Goal: Information Seeking & Learning: Learn about a topic

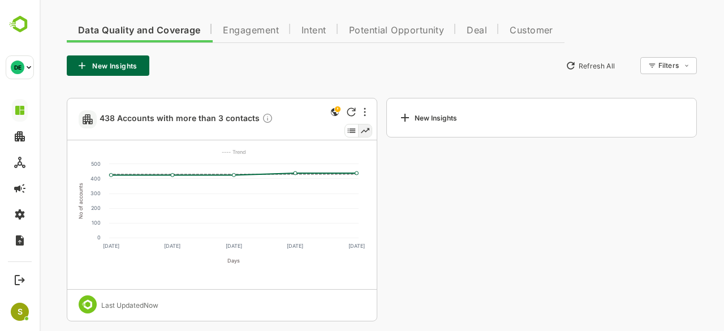
scroll to position [239, 0]
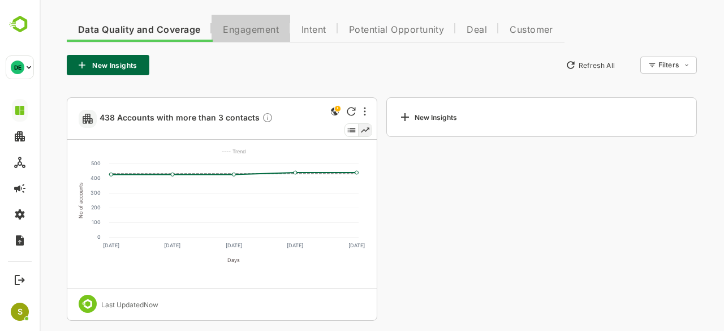
click at [258, 36] on button "Engagement" at bounding box center [251, 28] width 79 height 27
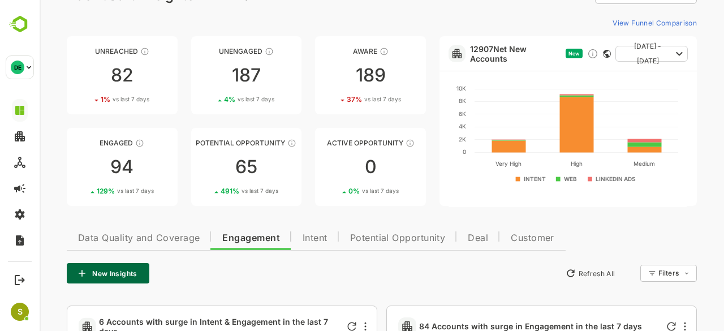
scroll to position [0, 0]
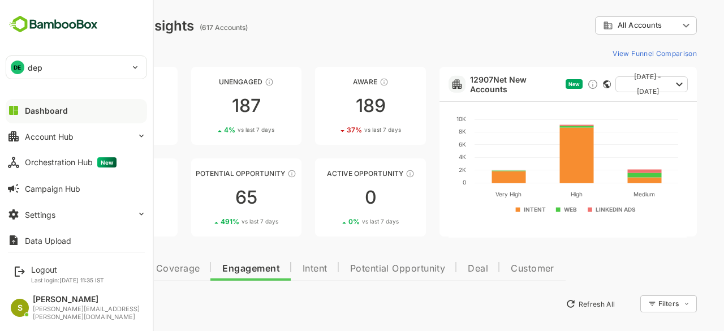
click at [25, 76] on div "DE dep" at bounding box center [69, 67] width 127 height 23
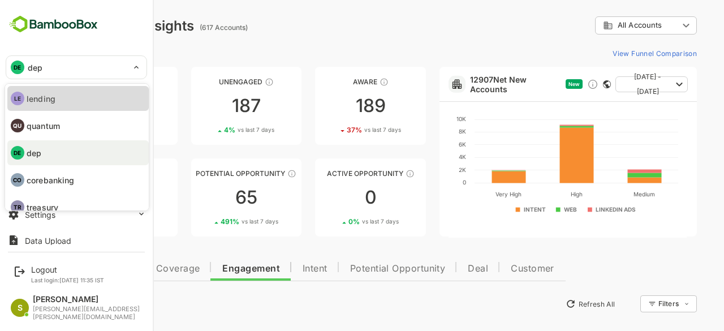
click at [64, 97] on li "LE lending" at bounding box center [77, 98] width 141 height 25
type input "*******"
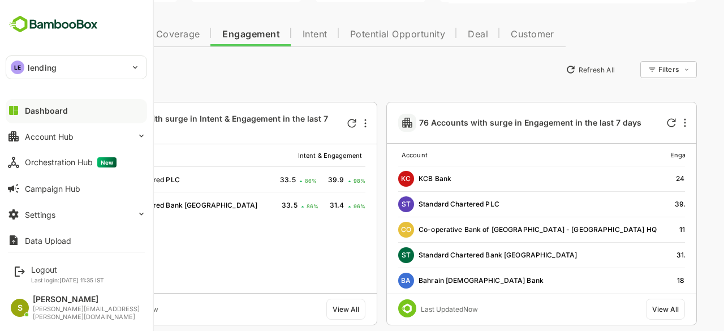
scroll to position [235, 0]
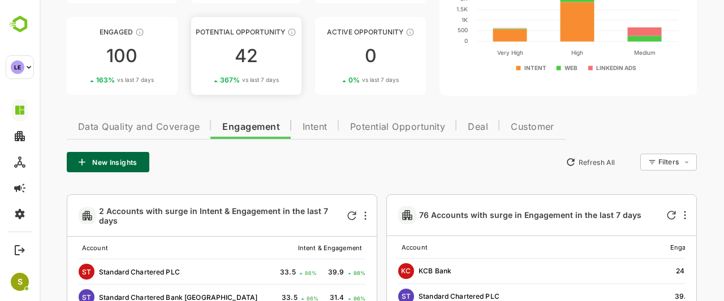
scroll to position [147, 0]
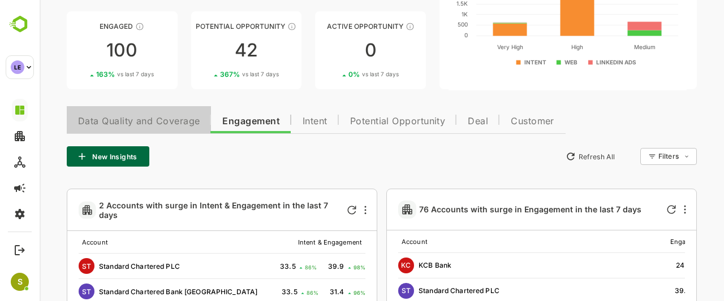
click at [160, 119] on span "Data Quality and Coverage" at bounding box center [139, 121] width 122 height 9
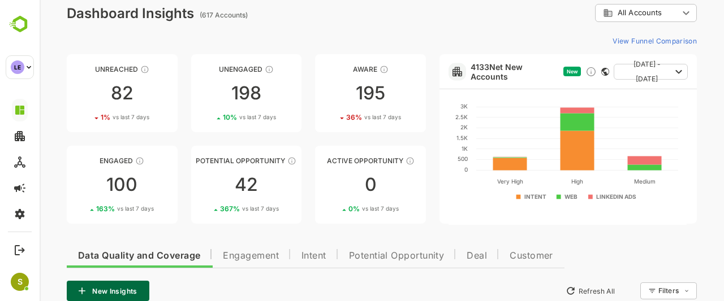
scroll to position [0, 0]
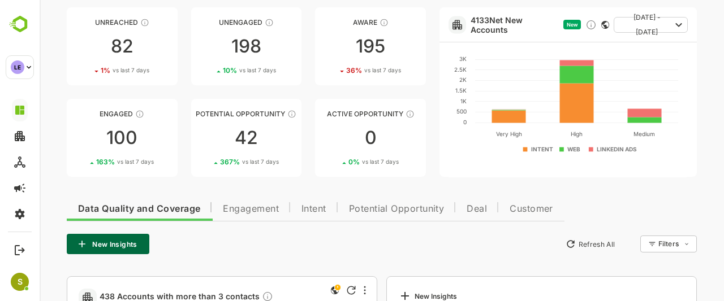
scroll to position [48, 0]
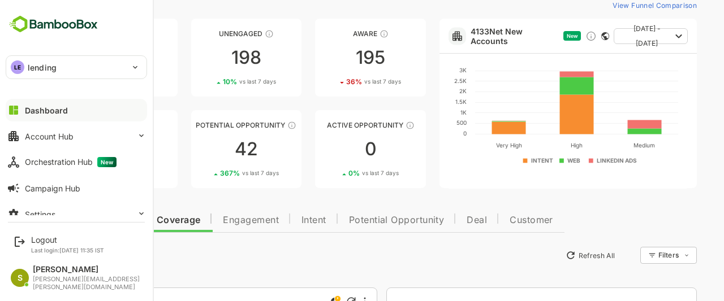
click at [59, 67] on div "LE lending" at bounding box center [69, 67] width 127 height 23
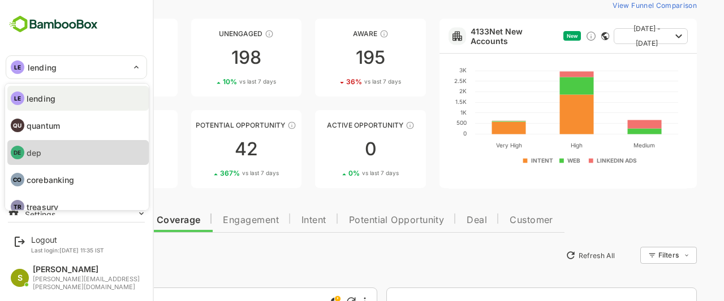
click at [93, 158] on li "DE dep" at bounding box center [77, 152] width 141 height 25
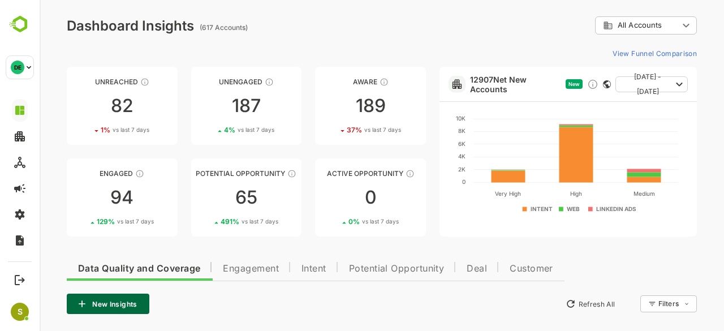
scroll to position [246, 0]
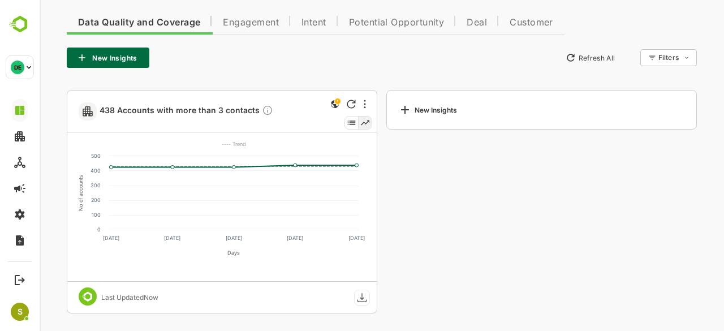
click at [249, 22] on span "Engagement" at bounding box center [251, 22] width 56 height 9
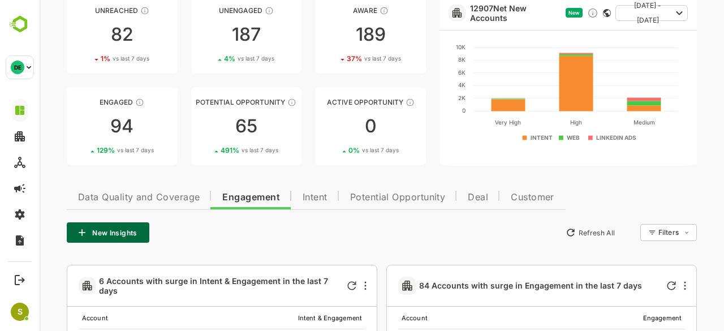
scroll to position [71, 0]
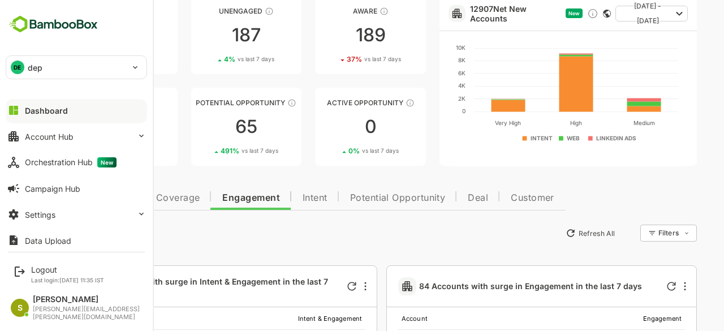
click at [53, 76] on div "DE dep" at bounding box center [69, 67] width 127 height 23
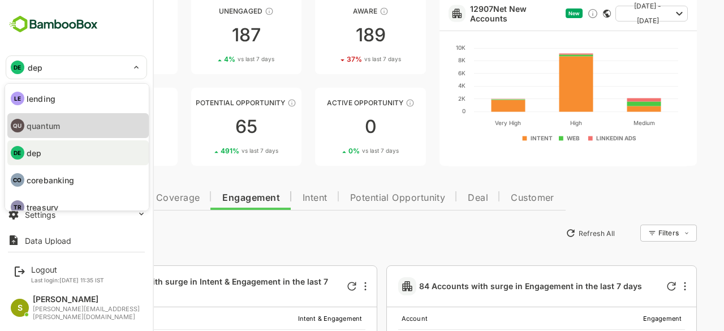
click at [89, 118] on li "QU quantum" at bounding box center [77, 125] width 141 height 25
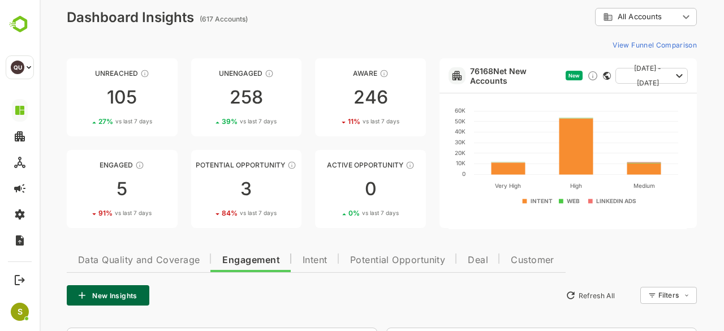
scroll to position [8, 0]
click at [245, 188] on div "3" at bounding box center [246, 189] width 111 height 18
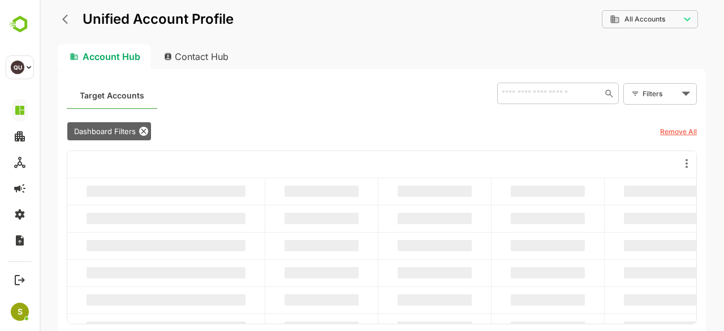
scroll to position [0, 0]
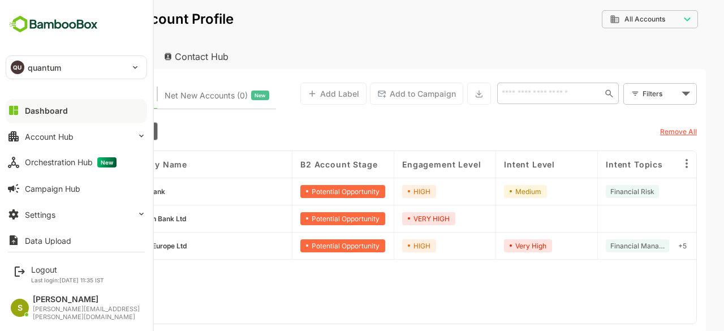
click at [27, 59] on div "QU quantum" at bounding box center [69, 67] width 127 height 23
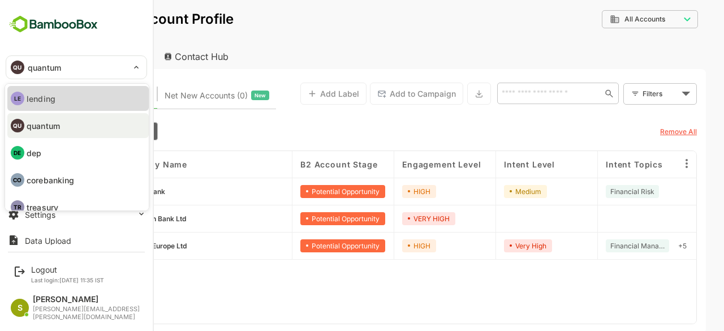
click at [66, 87] on li "LE lending" at bounding box center [77, 98] width 141 height 25
type input "*******"
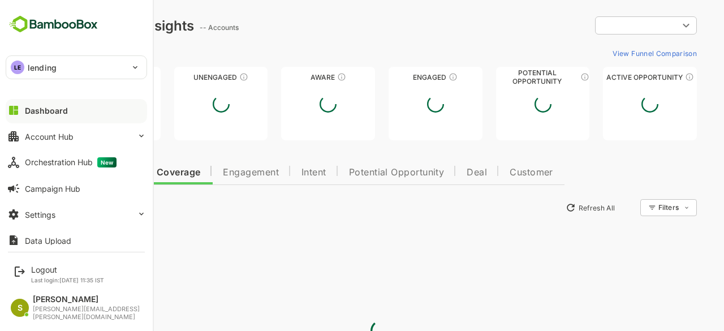
type input "**********"
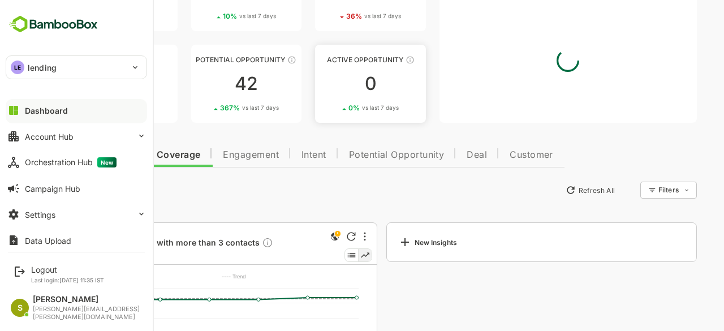
scroll to position [114, 0]
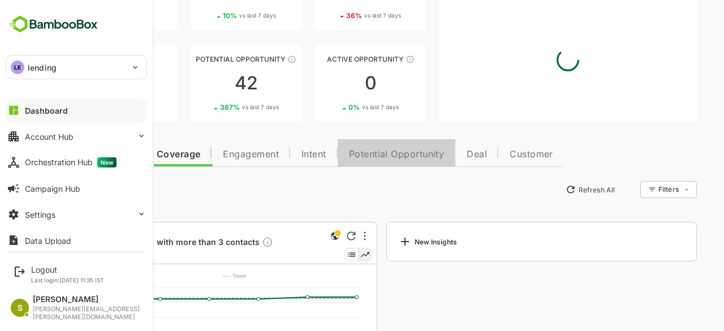
click at [374, 152] on span "Potential Opportunity" at bounding box center [397, 154] width 96 height 9
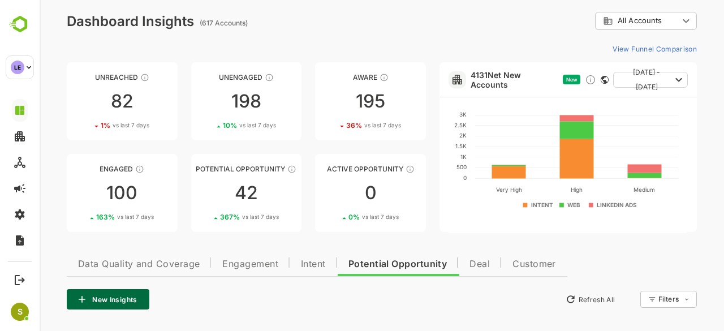
scroll to position [3, 0]
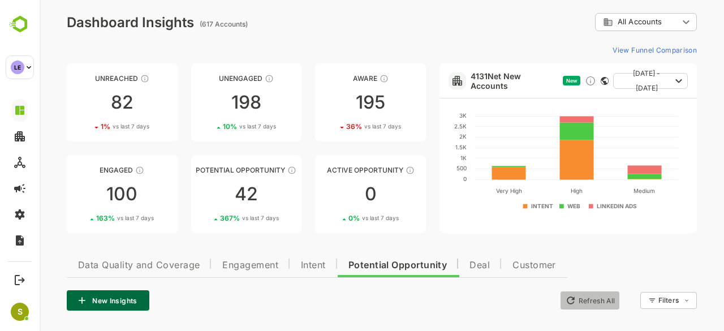
click at [577, 301] on button "Refresh All" at bounding box center [589, 300] width 59 height 18
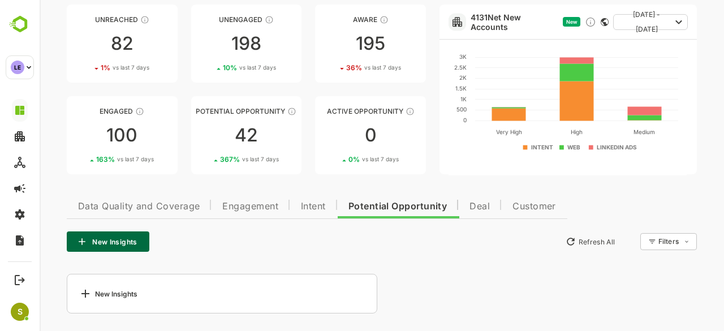
click at [590, 241] on button "Refresh All" at bounding box center [589, 241] width 59 height 18
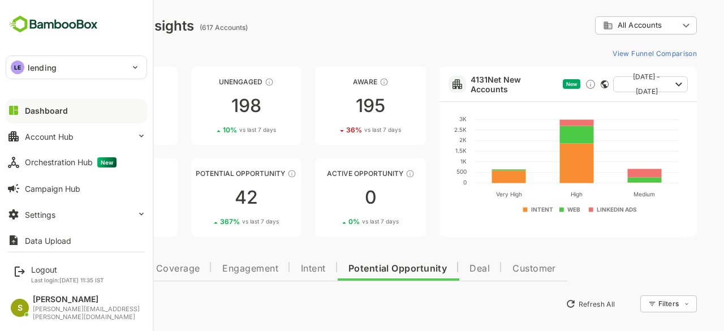
click at [97, 70] on div "LE lending" at bounding box center [69, 67] width 127 height 23
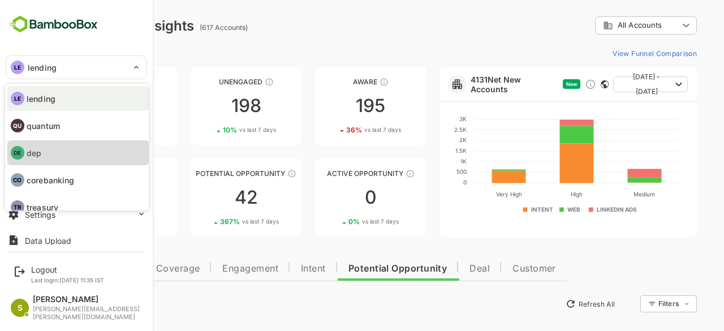
click at [72, 157] on li "DE dep" at bounding box center [77, 152] width 141 height 25
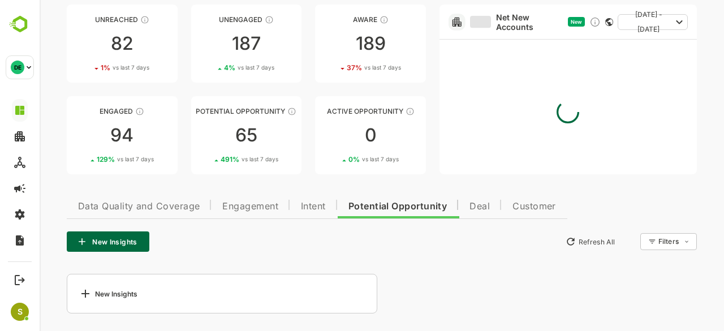
scroll to position [27, 0]
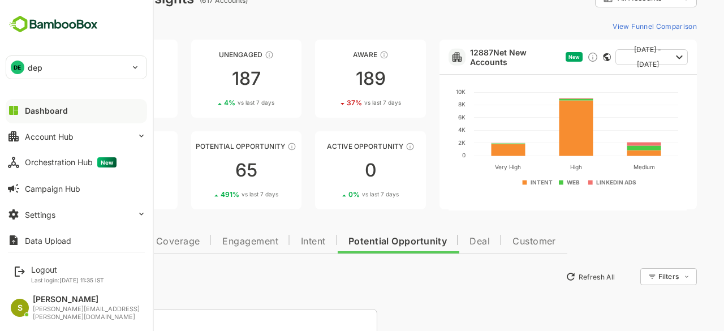
click at [94, 72] on div "DE dep" at bounding box center [69, 67] width 127 height 23
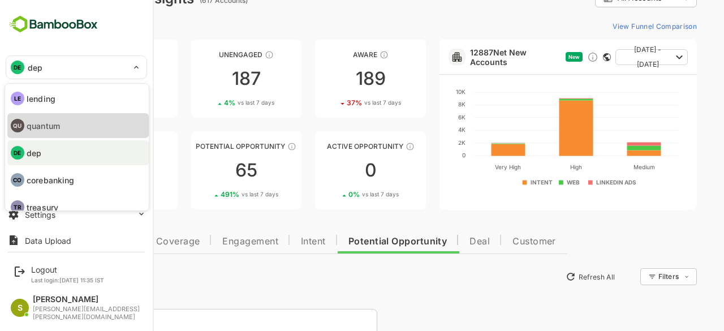
click at [80, 132] on li "QU quantum" at bounding box center [77, 125] width 141 height 25
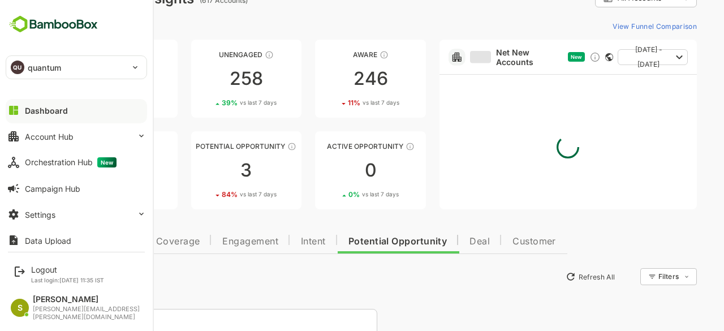
click at [94, 68] on div "QU quantum" at bounding box center [69, 67] width 127 height 23
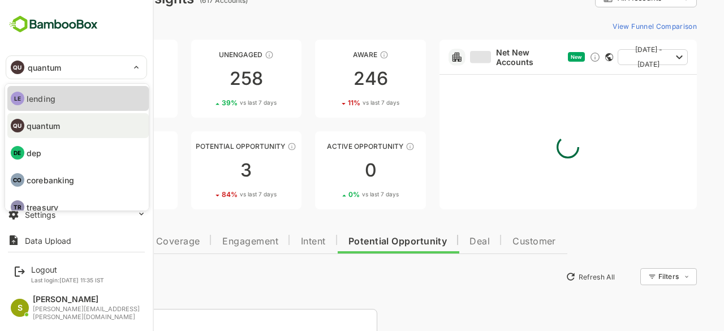
click at [76, 89] on li "LE lending" at bounding box center [77, 98] width 141 height 25
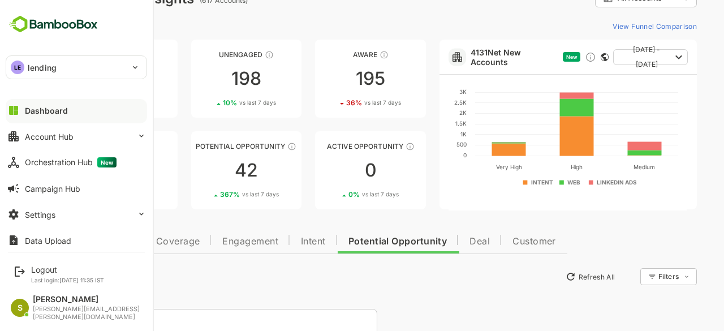
click at [81, 70] on div "LE lending" at bounding box center [69, 67] width 127 height 23
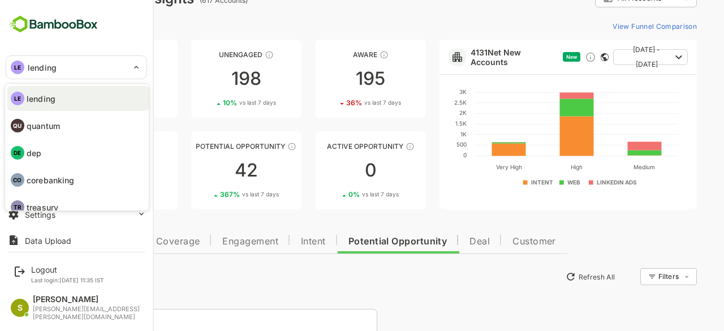
scroll to position [11, 0]
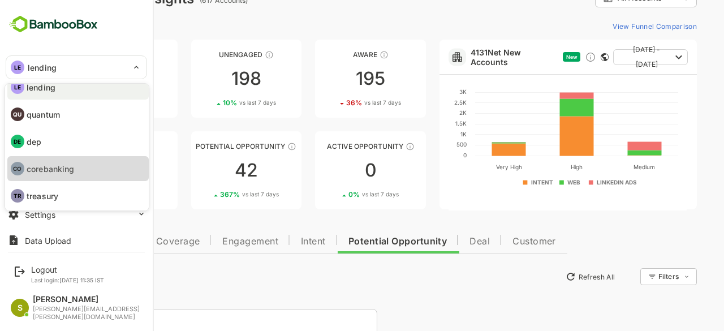
click at [80, 166] on li "CO corebanking" at bounding box center [77, 168] width 141 height 25
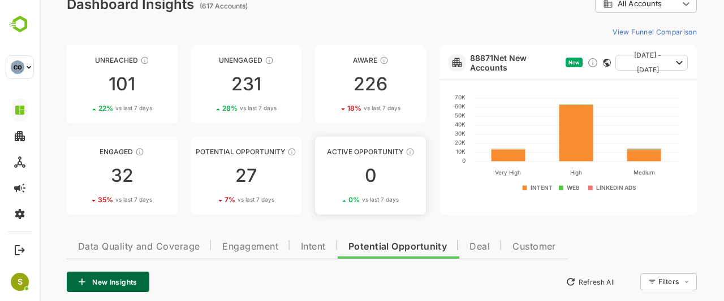
scroll to position [18, 0]
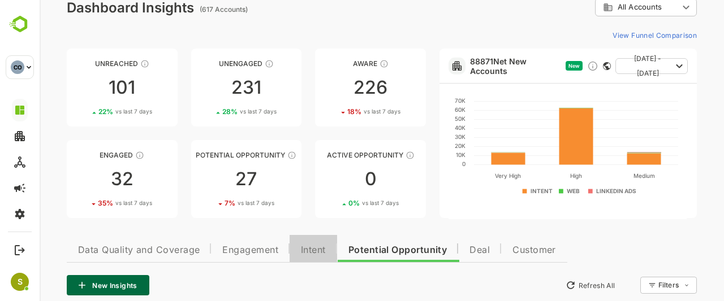
click at [324, 251] on span "Intent" at bounding box center [313, 250] width 25 height 9
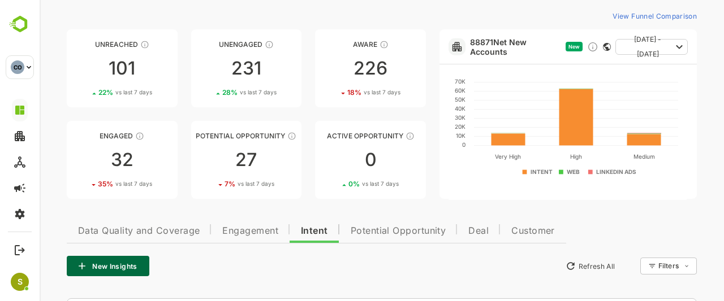
scroll to position [0, 0]
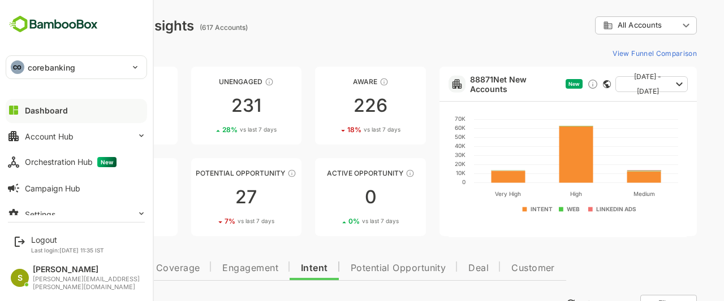
click at [62, 67] on p "corebanking" at bounding box center [52, 68] width 48 height 12
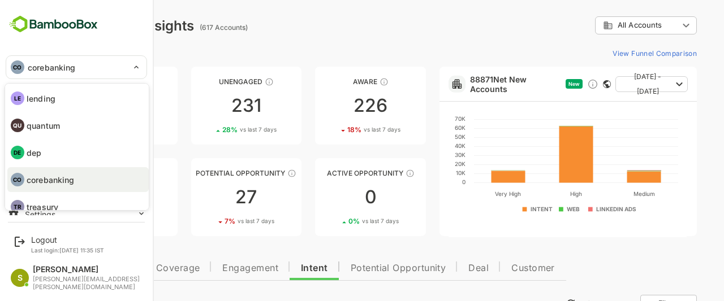
click at [62, 67] on div at bounding box center [362, 150] width 724 height 301
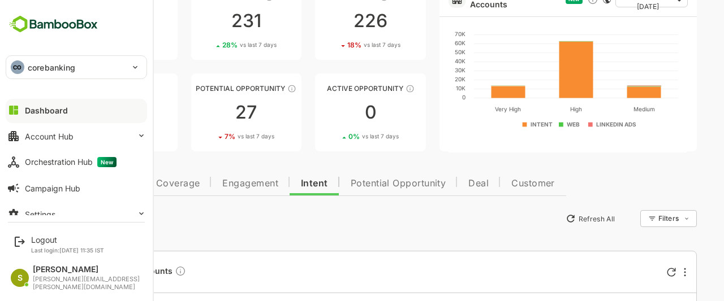
scroll to position [140, 0]
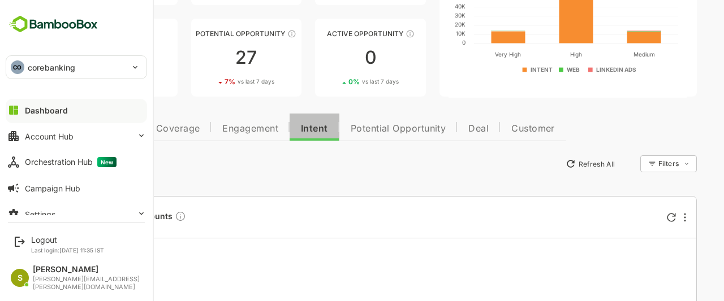
click at [308, 134] on button "Intent" at bounding box center [315, 127] width 50 height 27
click at [133, 74] on div "CO corebanking" at bounding box center [76, 67] width 140 height 23
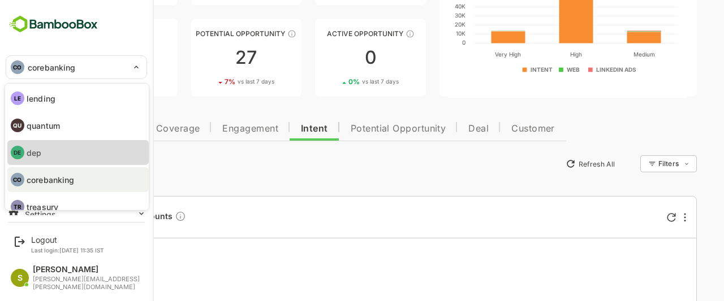
click at [72, 147] on li "DE dep" at bounding box center [77, 152] width 141 height 25
type input "***"
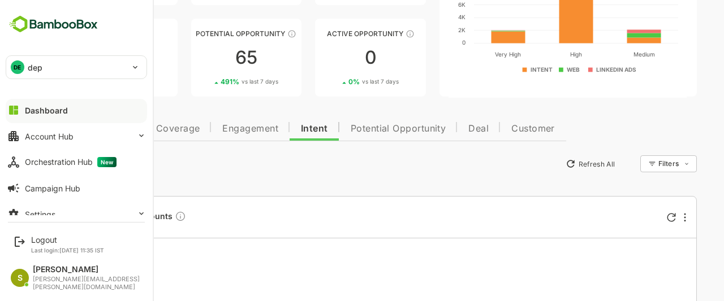
click at [297, 169] on div "New Insights Refresh All Filters ​" at bounding box center [382, 164] width 630 height 20
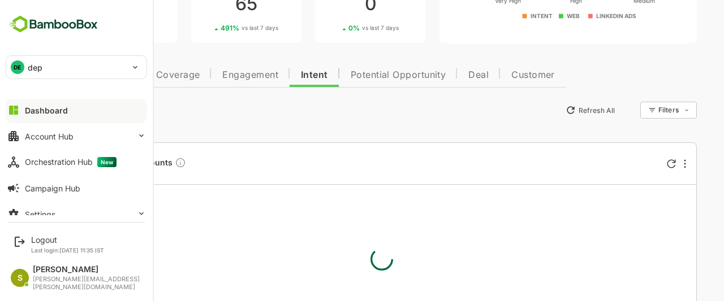
scroll to position [193, 0]
click at [222, 116] on div "New Insights Refresh All Filters ​" at bounding box center [382, 111] width 630 height 20
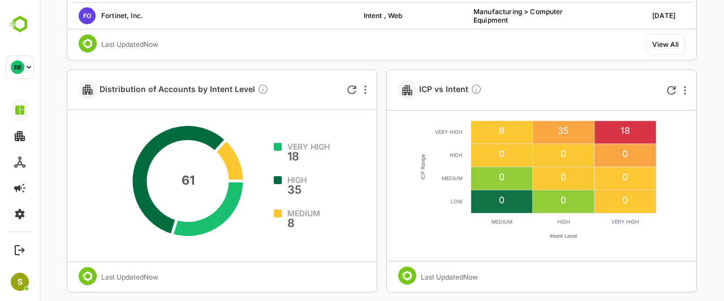
scroll to position [476, 0]
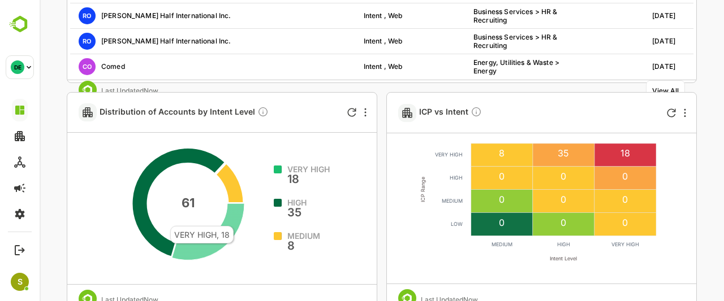
click at [233, 220] on icon at bounding box center [208, 232] width 72 height 57
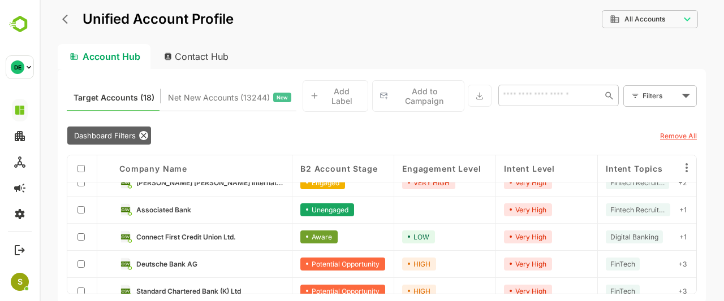
scroll to position [0, 0]
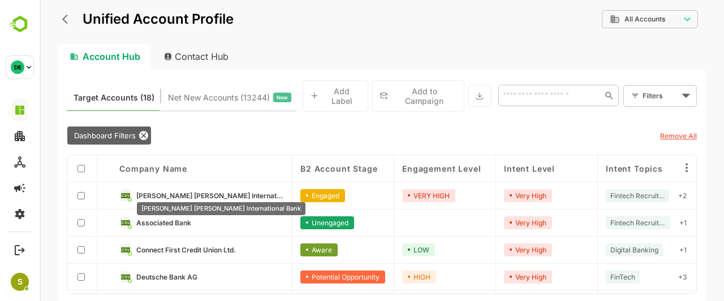
click at [219, 192] on span "[PERSON_NAME] [PERSON_NAME] International Bank" at bounding box center [210, 196] width 148 height 8
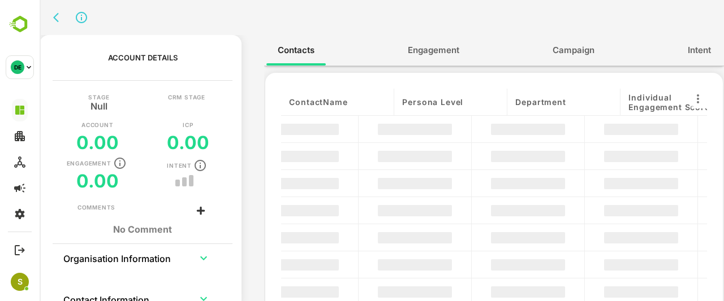
click at [219, 187] on div "Stage Null CRM Stage Account 0.00 ICP 0.00 Engagement 0.00 Intent" at bounding box center [143, 148] width 198 height 109
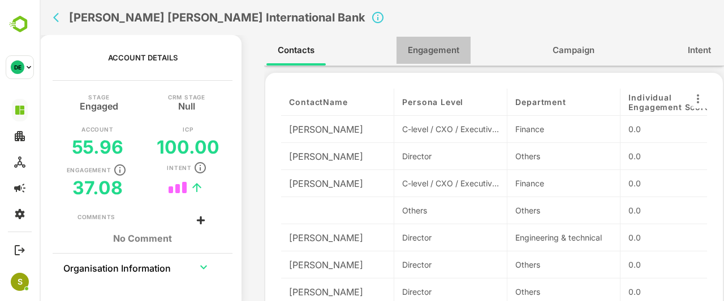
click at [438, 48] on span "Engagement" at bounding box center [433, 50] width 51 height 15
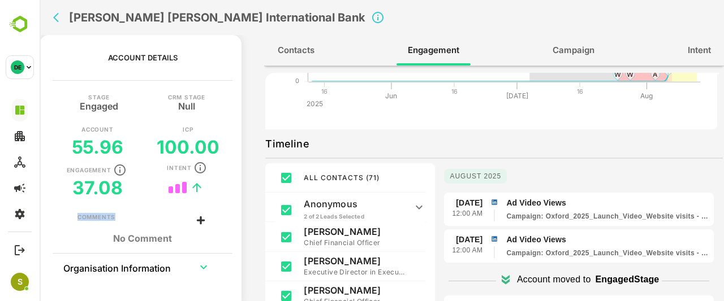
click at [58, 24] on button "back" at bounding box center [58, 17] width 17 height 17
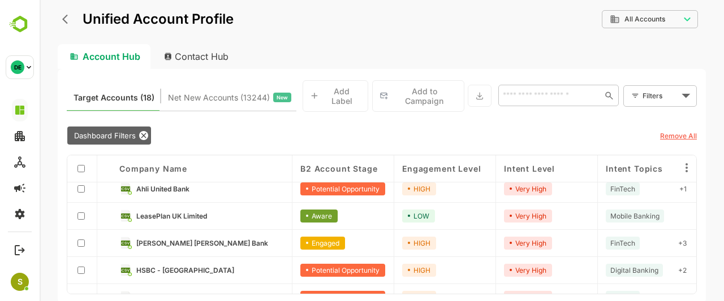
scroll to position [171, 0]
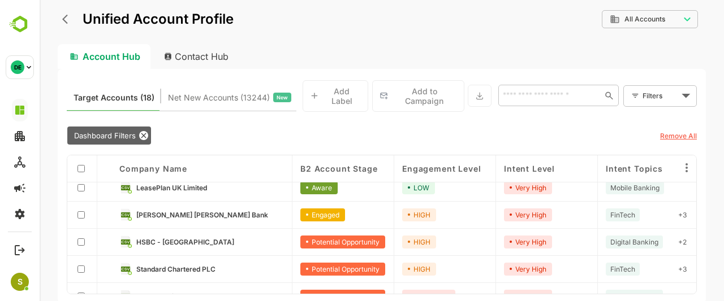
click at [209, 240] on link "HSBC - [GEOGRAPHIC_DATA]" at bounding box center [210, 242] width 148 height 12
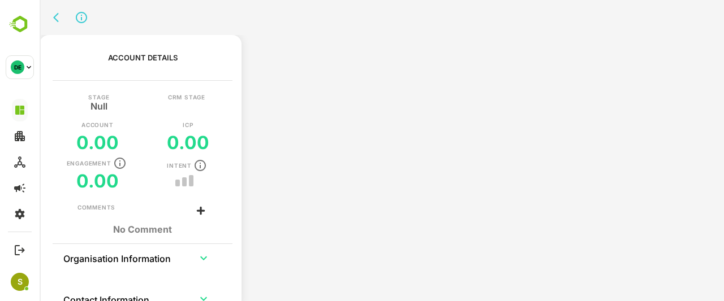
click at [209, 240] on div "Account Details Stage Null CRM Stage Account 0.00 ICP 0.00 Engagement 0.00 Inte…" at bounding box center [143, 183] width 198 height 296
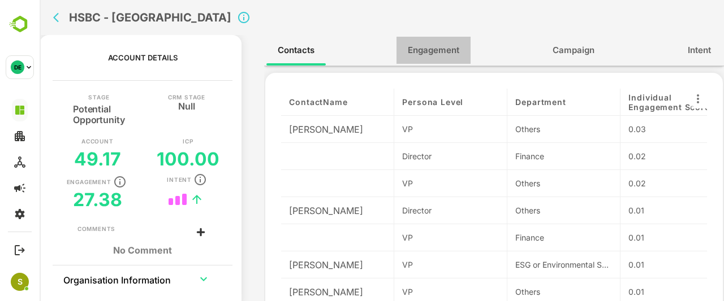
click at [443, 49] on span "Engagement" at bounding box center [433, 50] width 51 height 15
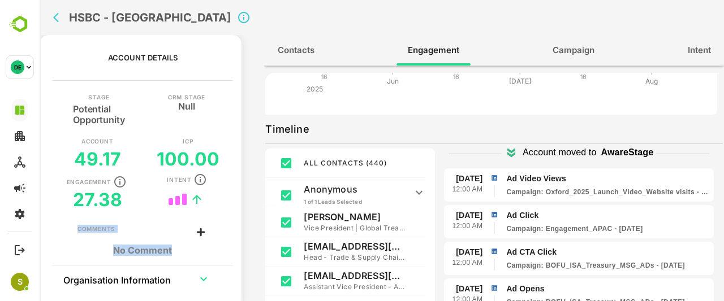
scroll to position [0, 0]
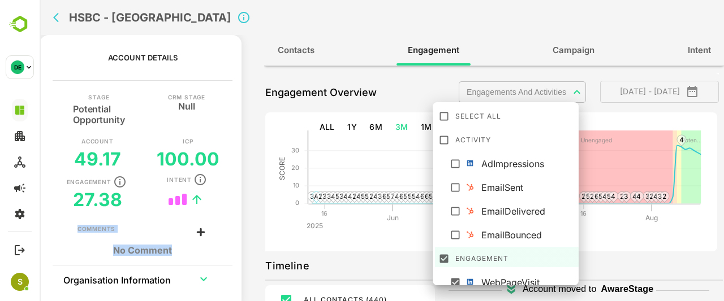
click at [507, 92] on body "**********" at bounding box center [382, 150] width 684 height 301
click at [621, 227] on div at bounding box center [382, 150] width 684 height 301
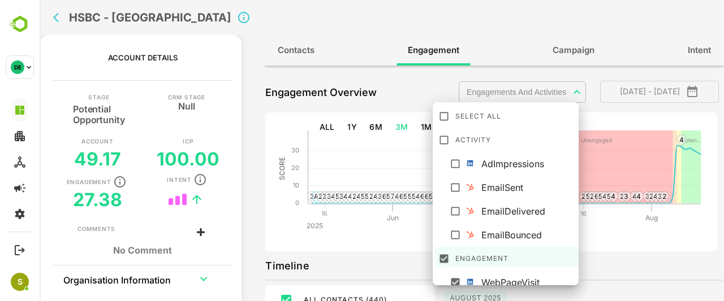
click at [502, 89] on body "**********" at bounding box center [382, 150] width 684 height 301
click at [635, 220] on div at bounding box center [382, 150] width 684 height 301
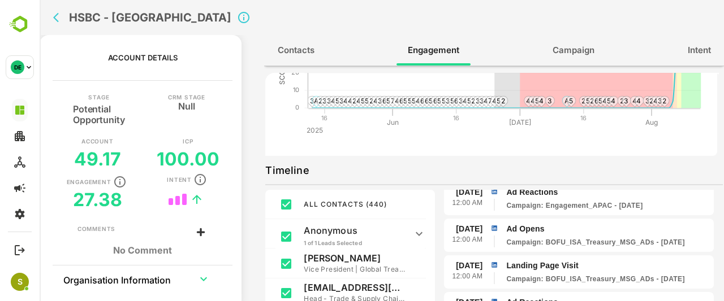
scroll to position [699, 0]
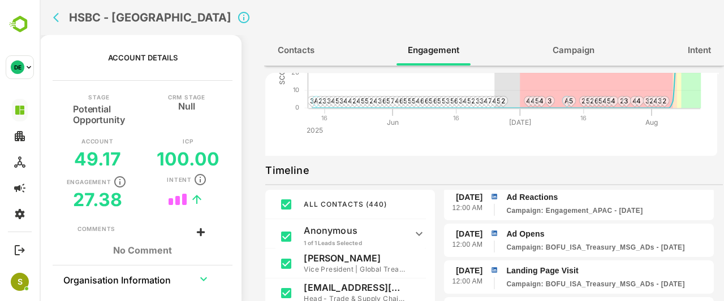
click at [60, 20] on icon "back" at bounding box center [58, 17] width 11 height 11
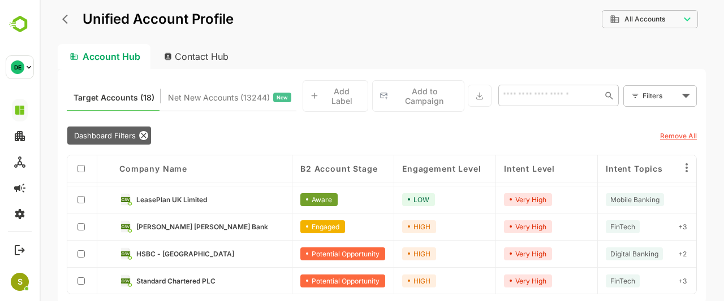
scroll to position [209, 0]
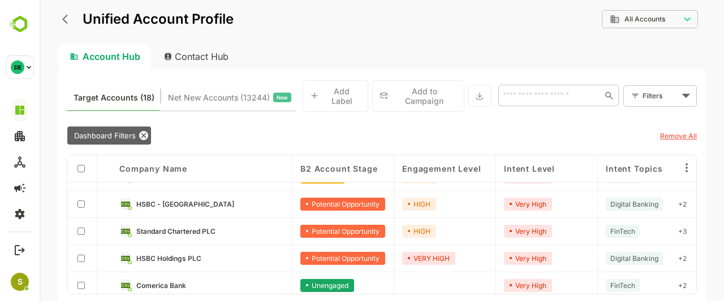
click at [207, 198] on link "HSBC - [GEOGRAPHIC_DATA]" at bounding box center [210, 204] width 148 height 12
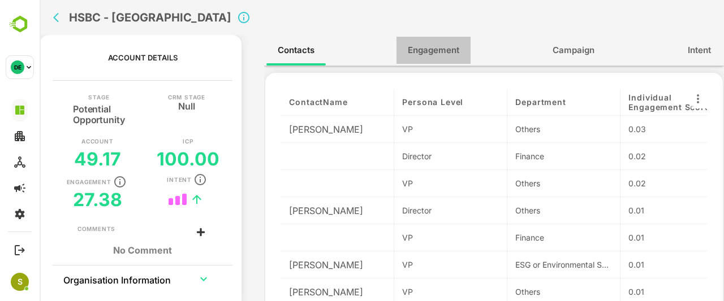
click at [438, 45] on span "Engagement" at bounding box center [433, 50] width 51 height 15
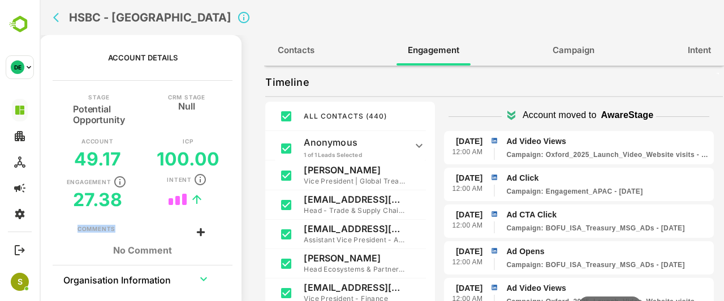
scroll to position [247, 0]
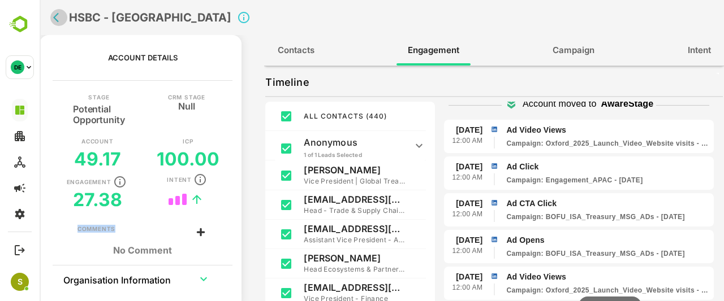
click at [52, 17] on button "back" at bounding box center [58, 17] width 17 height 17
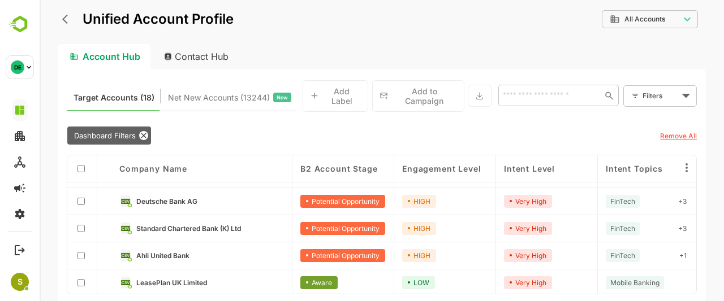
scroll to position [72, 0]
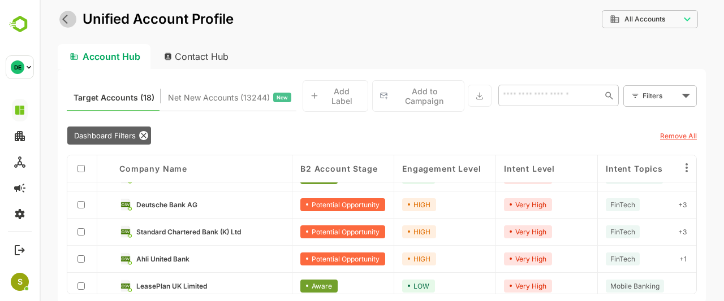
click at [70, 17] on icon "back" at bounding box center [67, 19] width 11 height 11
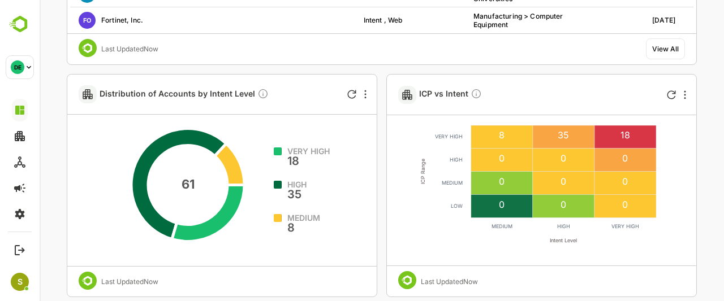
scroll to position [496, 0]
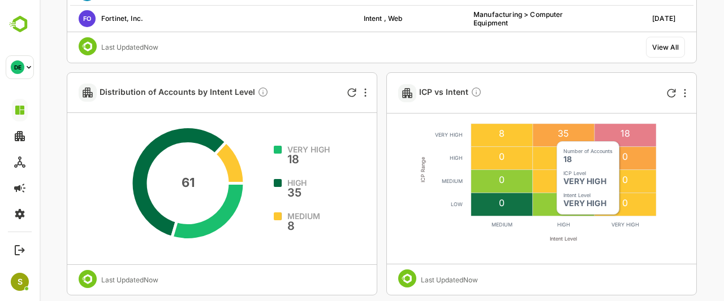
click at [619, 135] on rect at bounding box center [625, 135] width 62 height 23
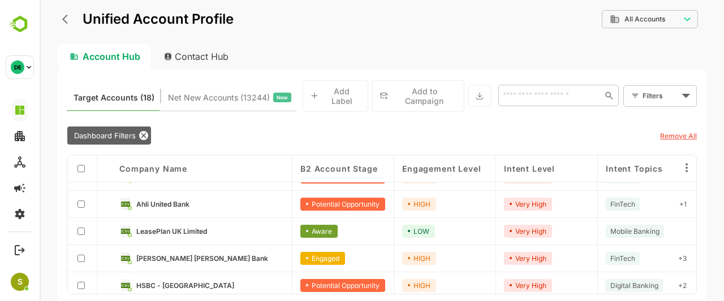
scroll to position [0, 0]
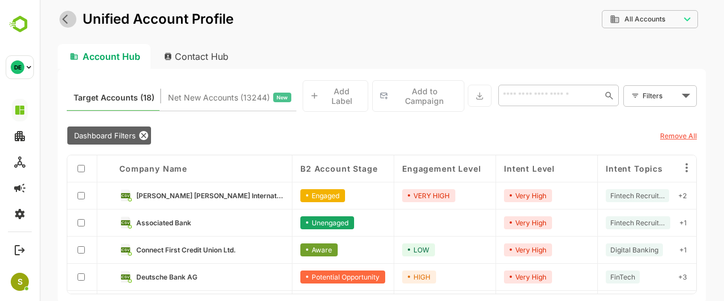
click at [68, 16] on icon "back" at bounding box center [67, 19] width 11 height 11
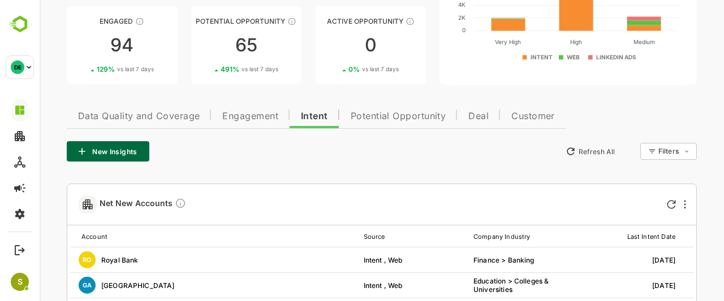
scroll to position [88, 0]
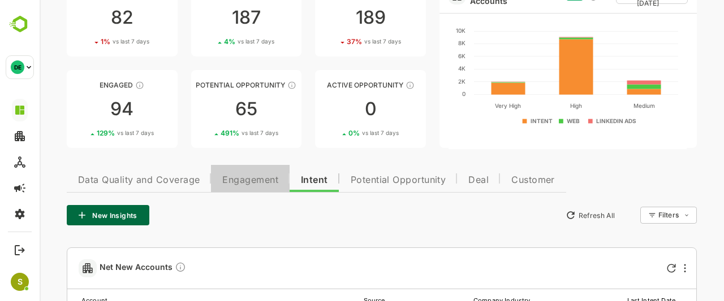
click at [250, 176] on span "Engagement" at bounding box center [250, 180] width 56 height 9
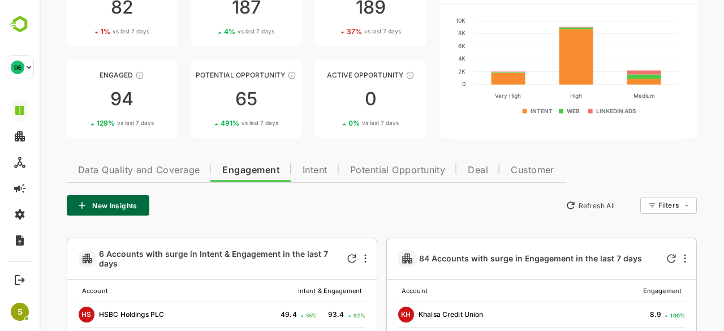
scroll to position [98, 0]
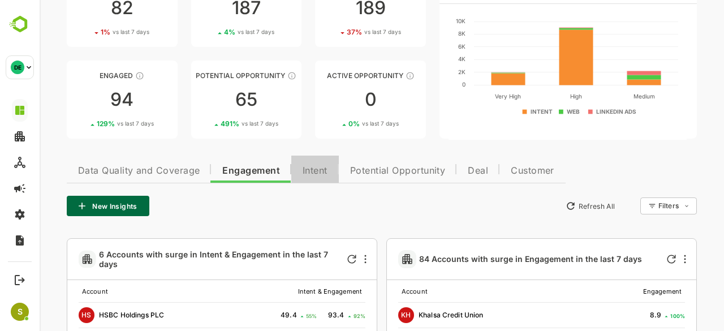
click at [318, 179] on button "Intent" at bounding box center [315, 169] width 48 height 27
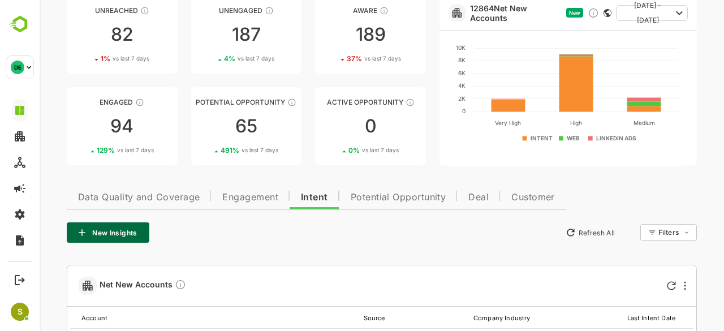
scroll to position [82, 0]
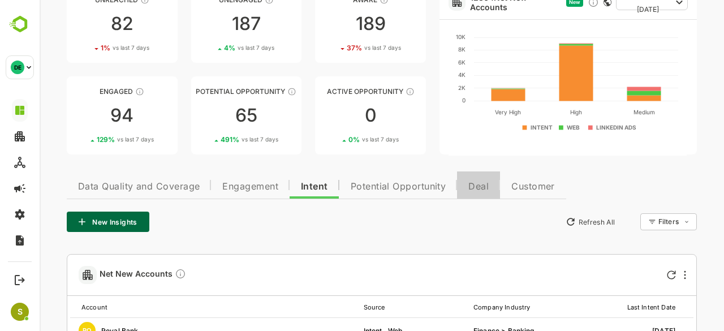
click at [484, 191] on span "Deal" at bounding box center [478, 186] width 20 height 9
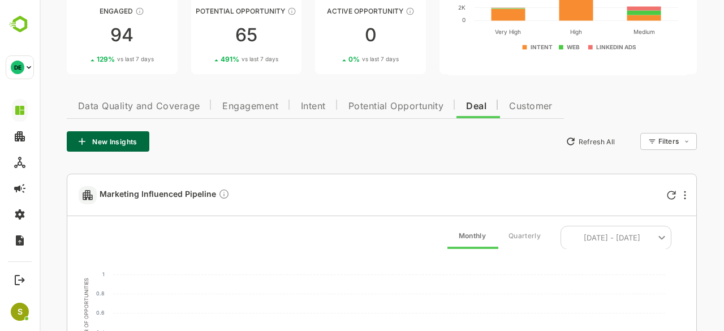
scroll to position [0, 0]
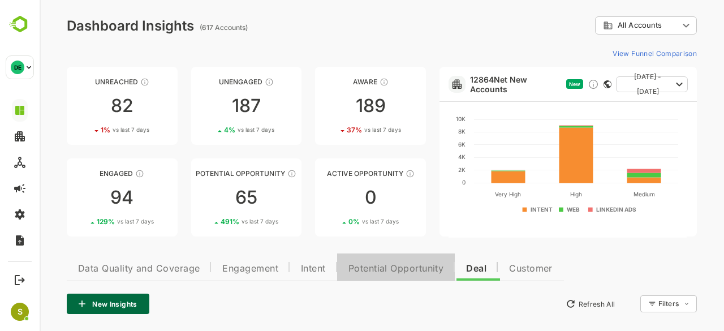
click at [402, 269] on span "Potential Opportunity" at bounding box center [396, 268] width 96 height 9
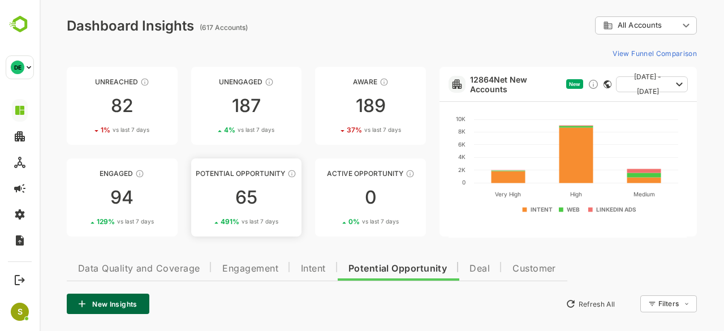
click at [234, 192] on div "65" at bounding box center [246, 197] width 111 height 18
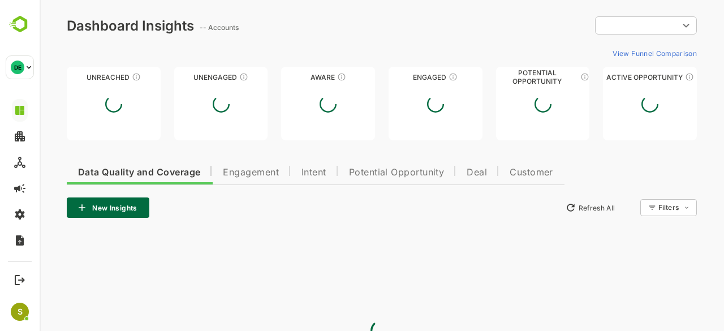
type input "**********"
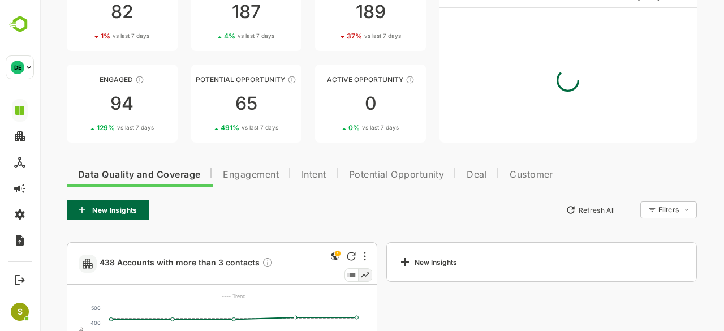
scroll to position [95, 0]
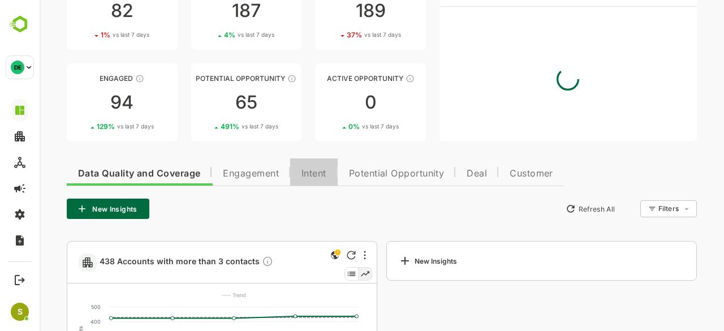
click at [310, 177] on span "Intent" at bounding box center [313, 173] width 25 height 9
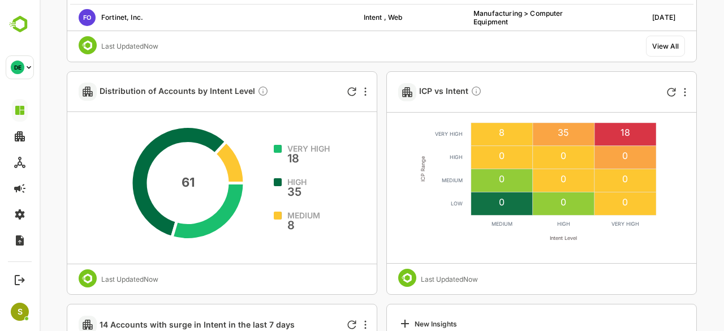
scroll to position [497, 0]
